Goal: Find specific page/section: Find specific page/section

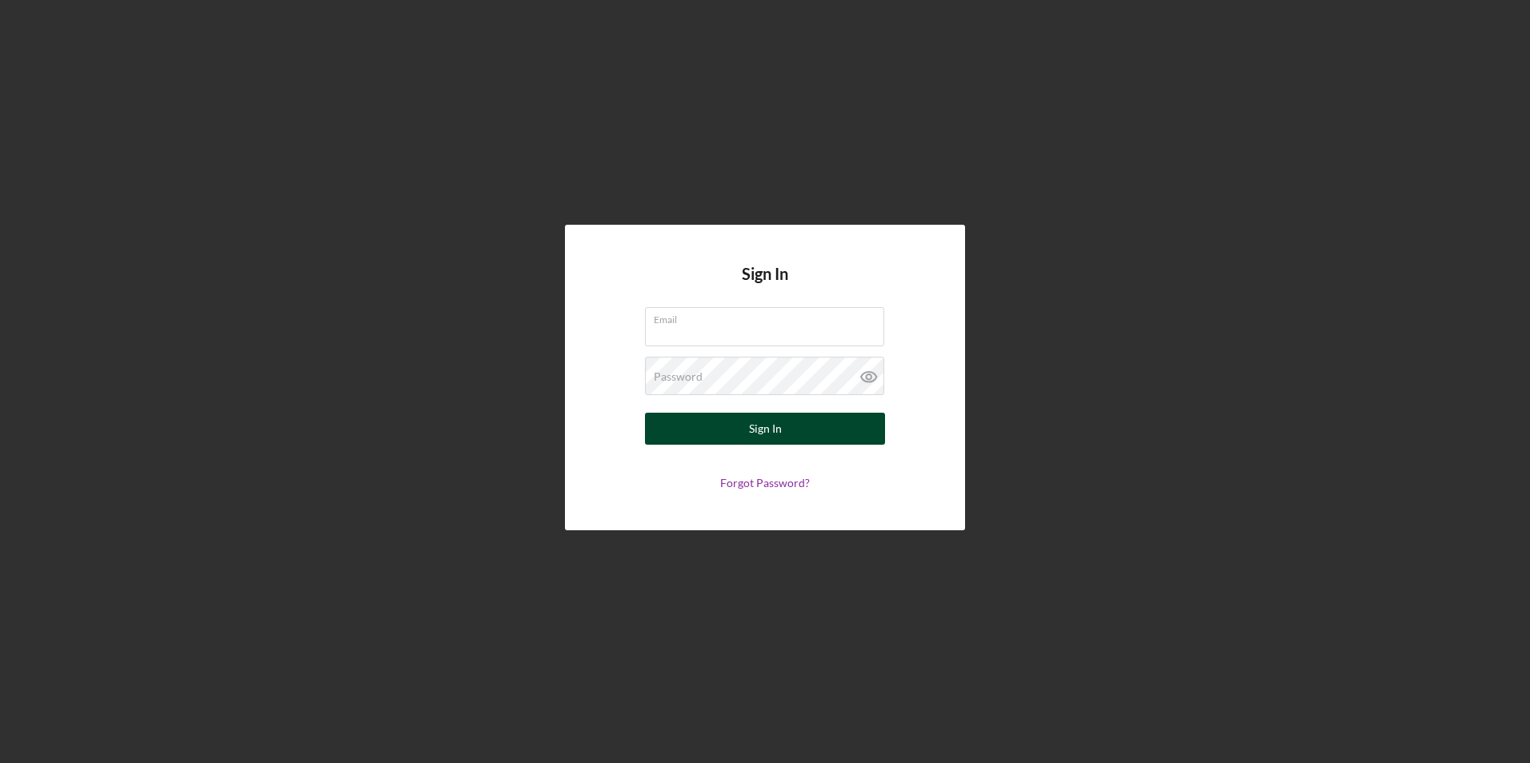
type input "ovillares@gnecorp.org"
click at [738, 429] on button "Sign In" at bounding box center [765, 429] width 240 height 32
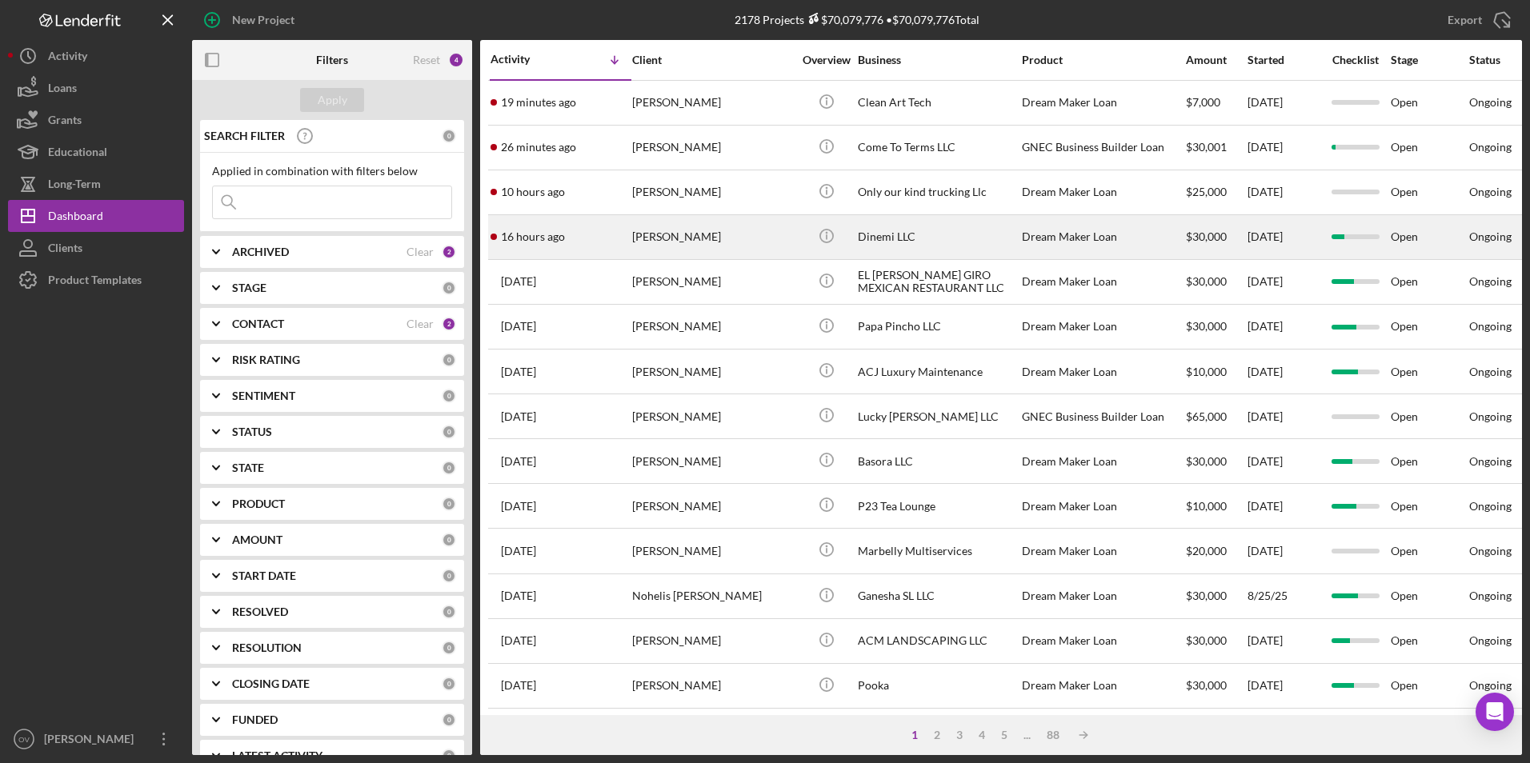
click at [685, 241] on div "[PERSON_NAME]" at bounding box center [712, 237] width 160 height 42
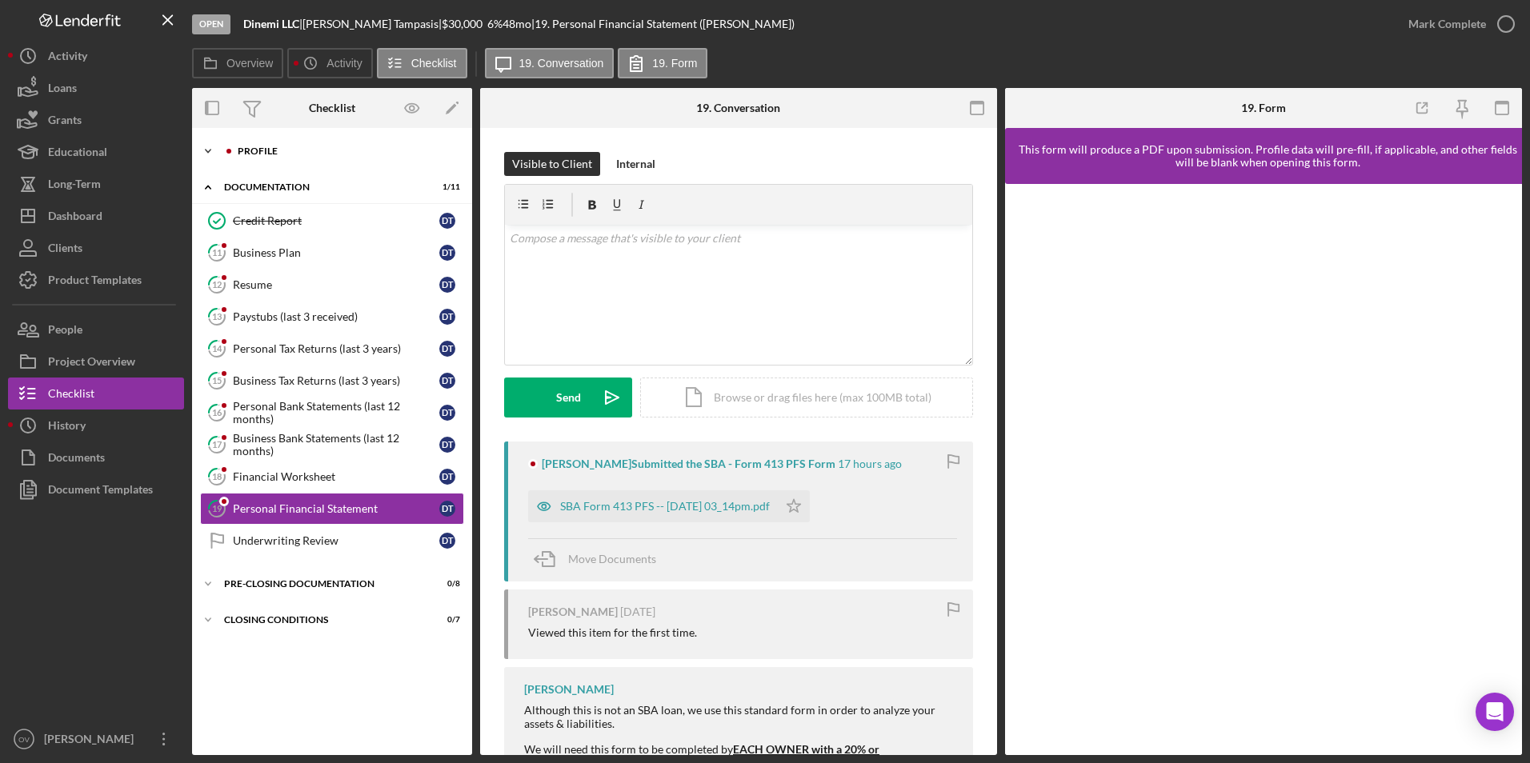
click at [209, 147] on icon "Icon/Expander" at bounding box center [208, 151] width 32 height 32
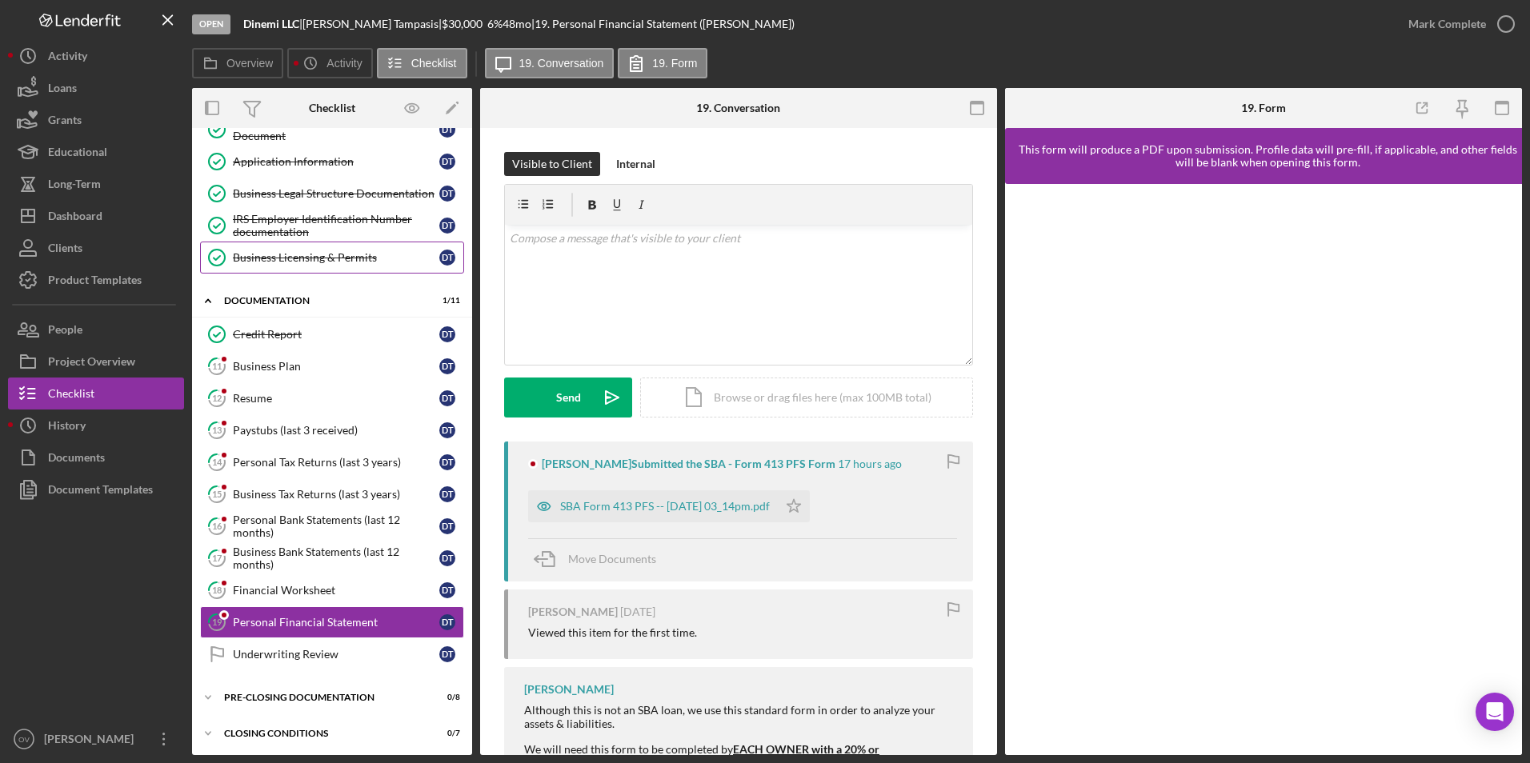
scroll to position [218, 0]
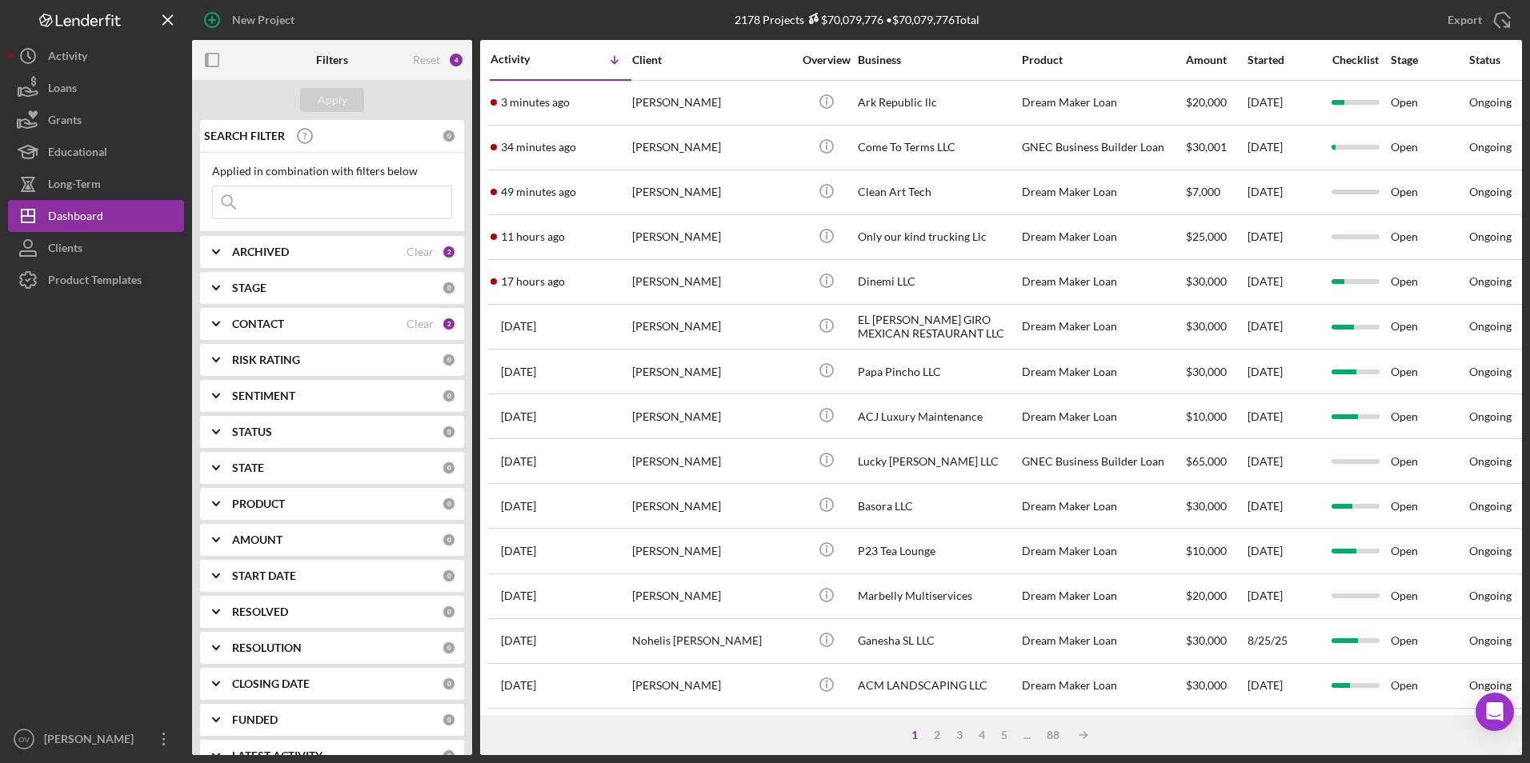
click at [262, 201] on input at bounding box center [332, 202] width 238 height 32
type input "[PERSON_NAME]"
click at [326, 106] on div "Apply" at bounding box center [333, 100] width 30 height 24
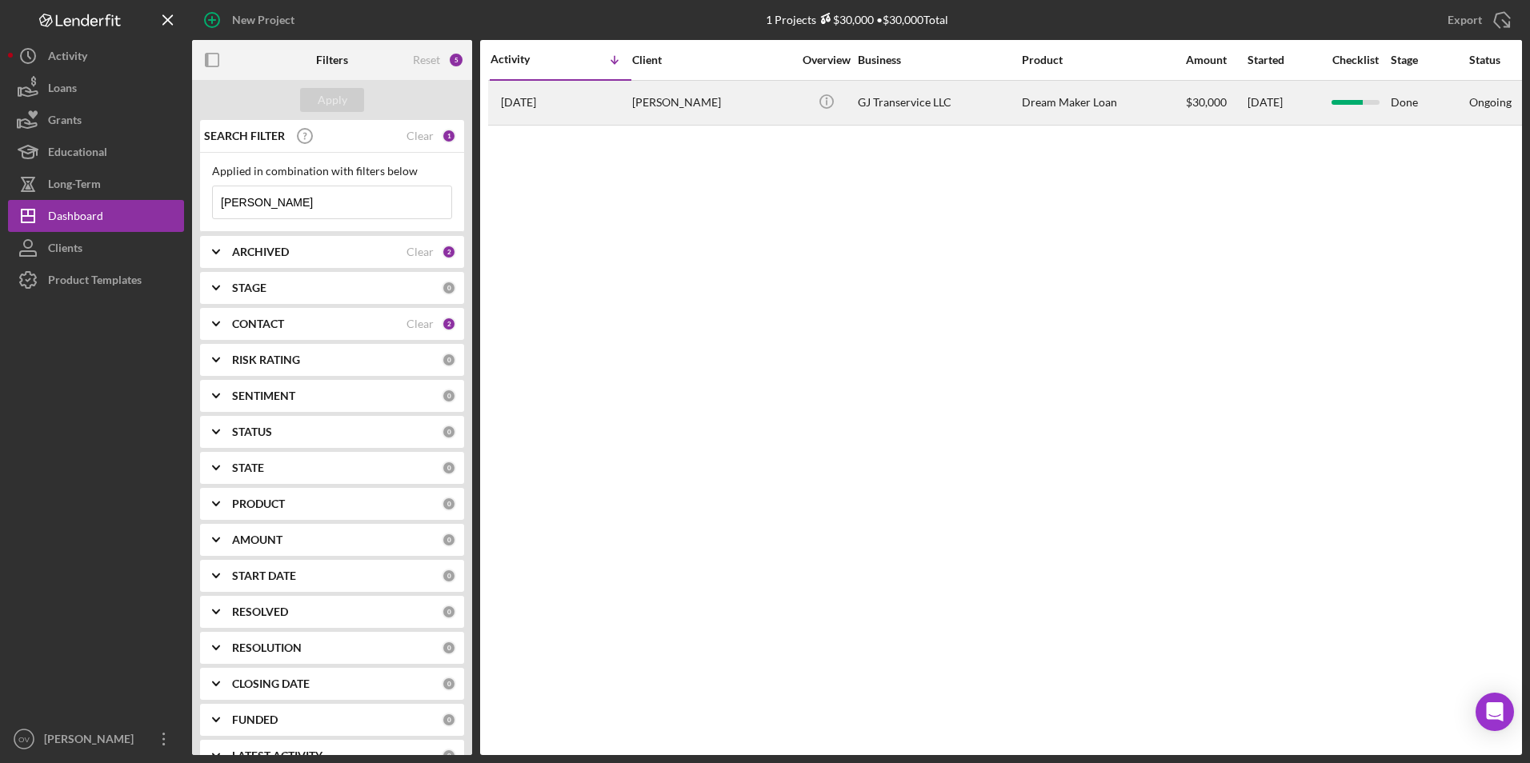
click at [889, 96] on div "GJ Transervice LLC" at bounding box center [938, 103] width 160 height 42
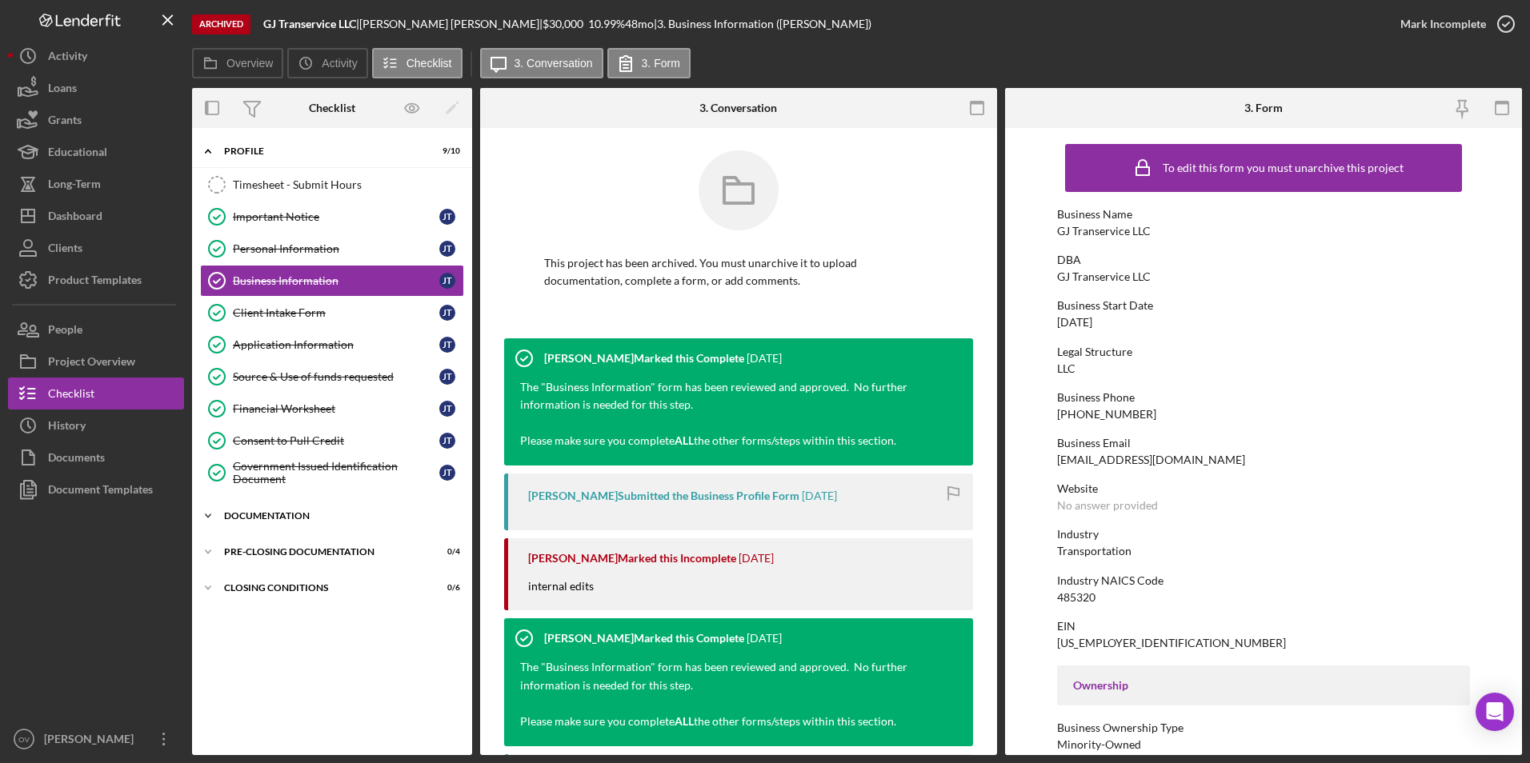
scroll to position [1, 0]
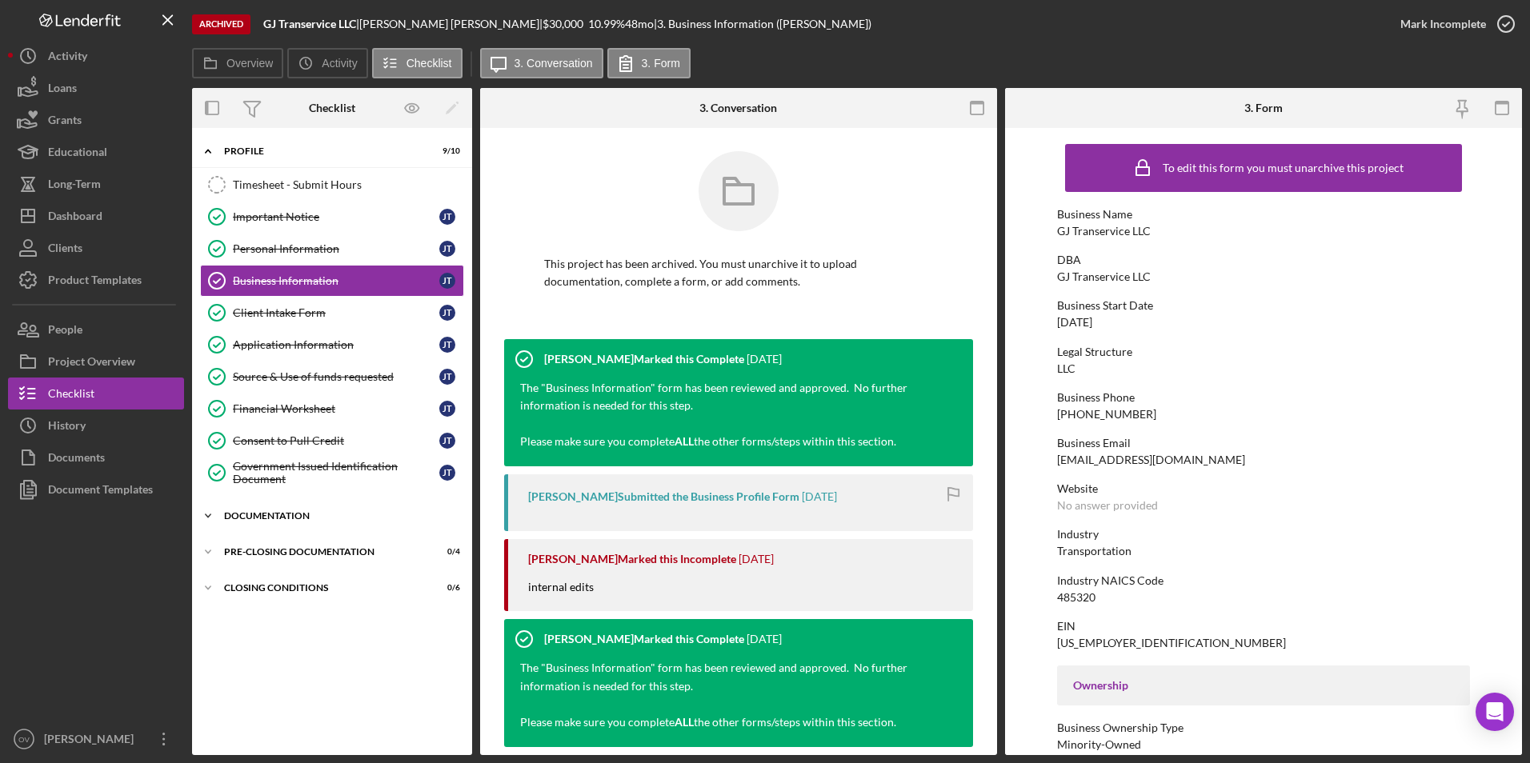
click at [207, 511] on icon "Icon/Expander" at bounding box center [208, 516] width 32 height 32
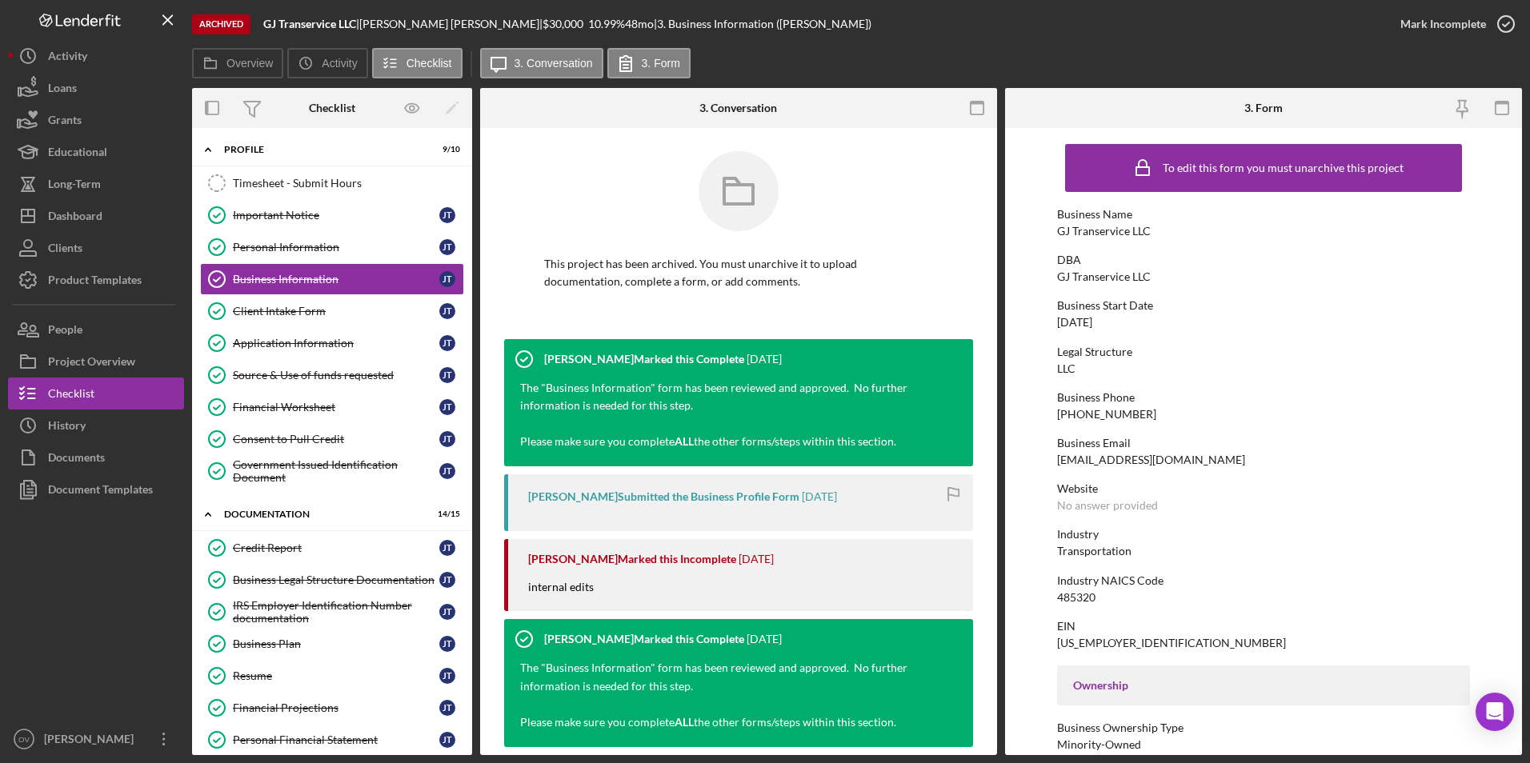
scroll to position [0, 0]
